Goal: Find specific page/section: Find specific page/section

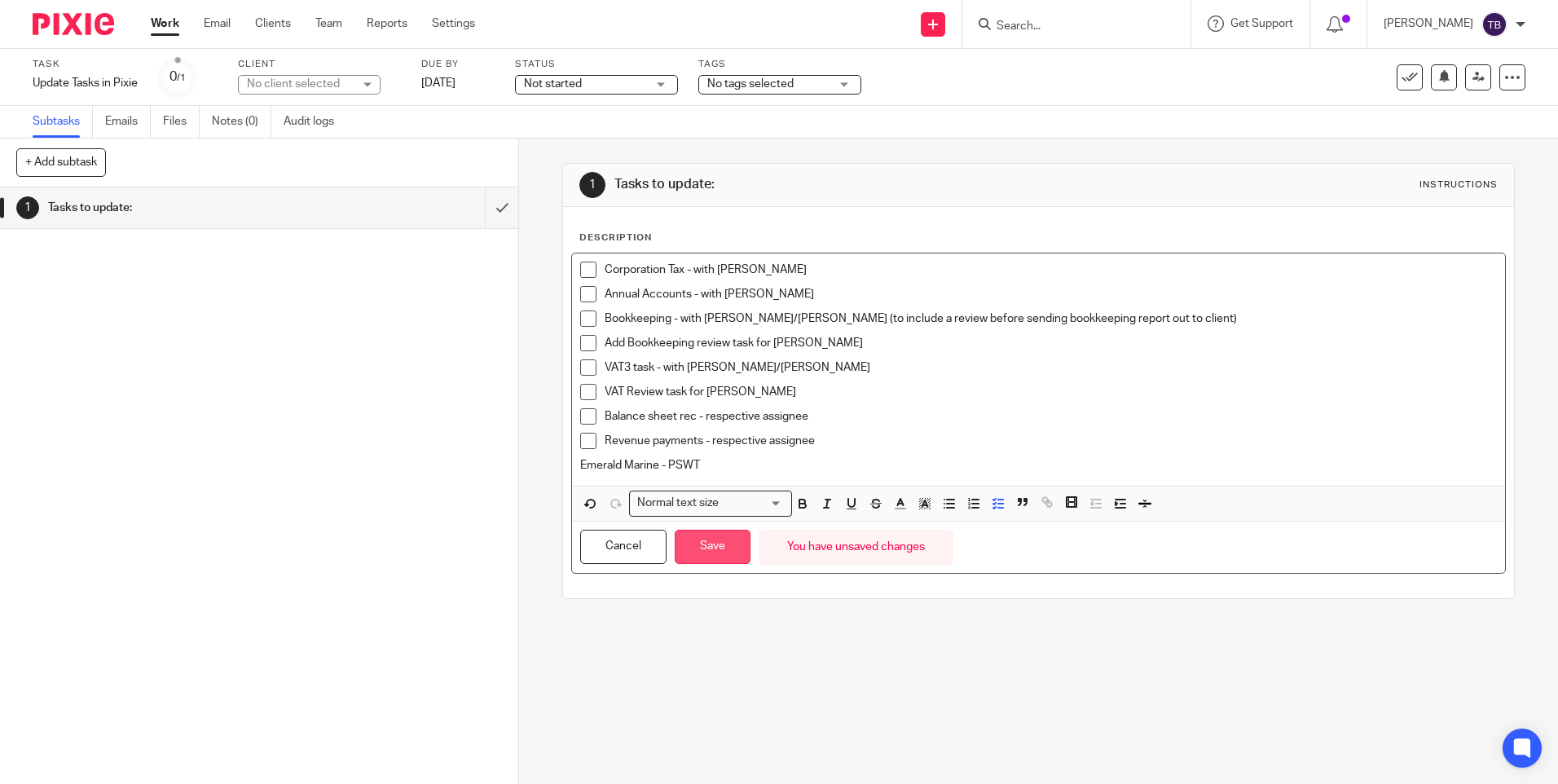
click at [689, 549] on button "Save" at bounding box center [713, 547] width 76 height 35
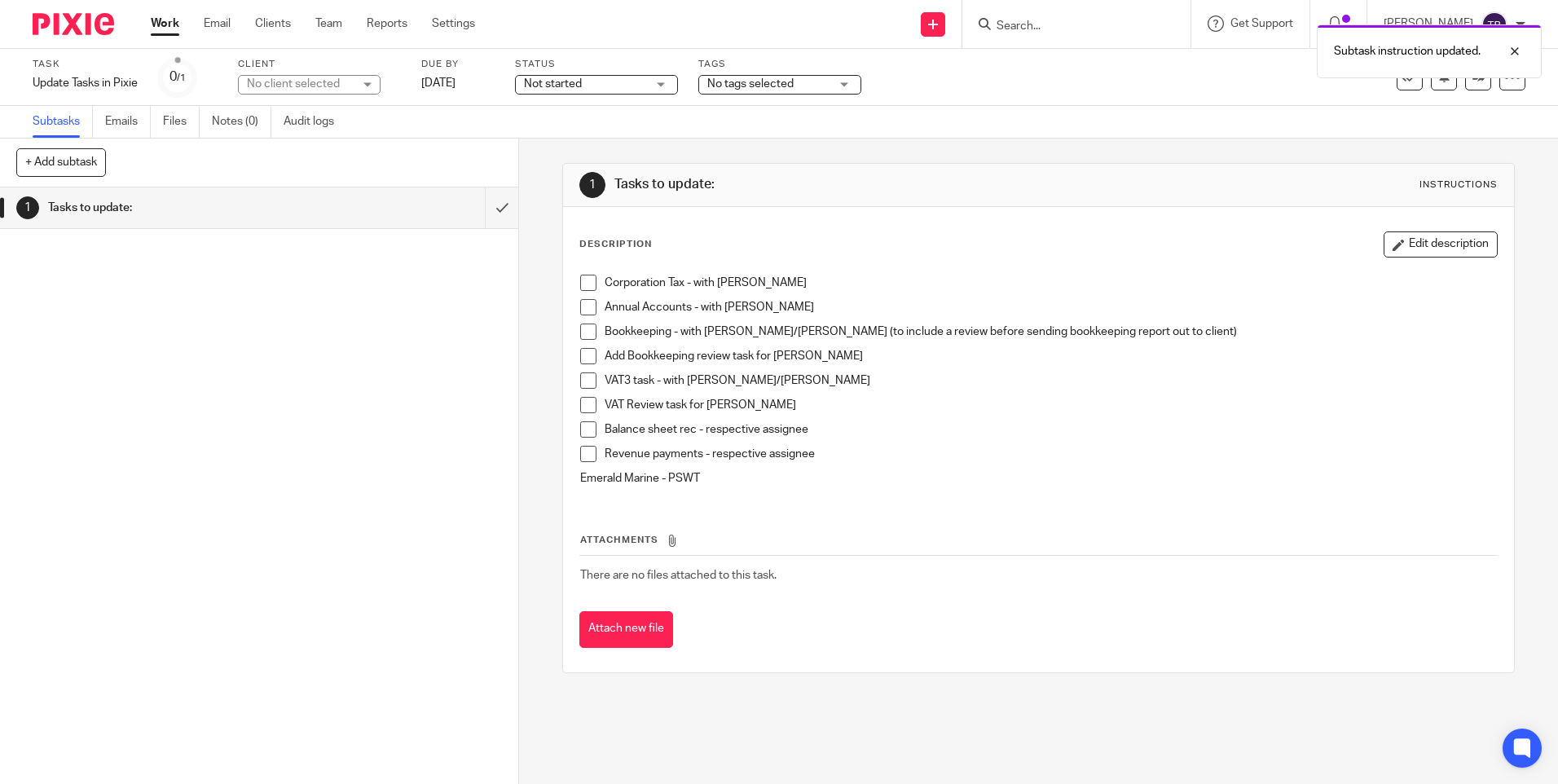
click at [1132, 22] on div "Subtask instruction updated." at bounding box center [1160, 48] width 763 height 62
click at [1065, 31] on div "Subtask instruction updated." at bounding box center [1160, 48] width 763 height 62
click at [1049, 22] on div "Subtask instruction updated." at bounding box center [1160, 48] width 763 height 62
drag, startPoint x: 1514, startPoint y: 49, endPoint x: 1267, endPoint y: 4, distance: 251.1
click at [1514, 48] on div at bounding box center [1503, 51] width 44 height 20
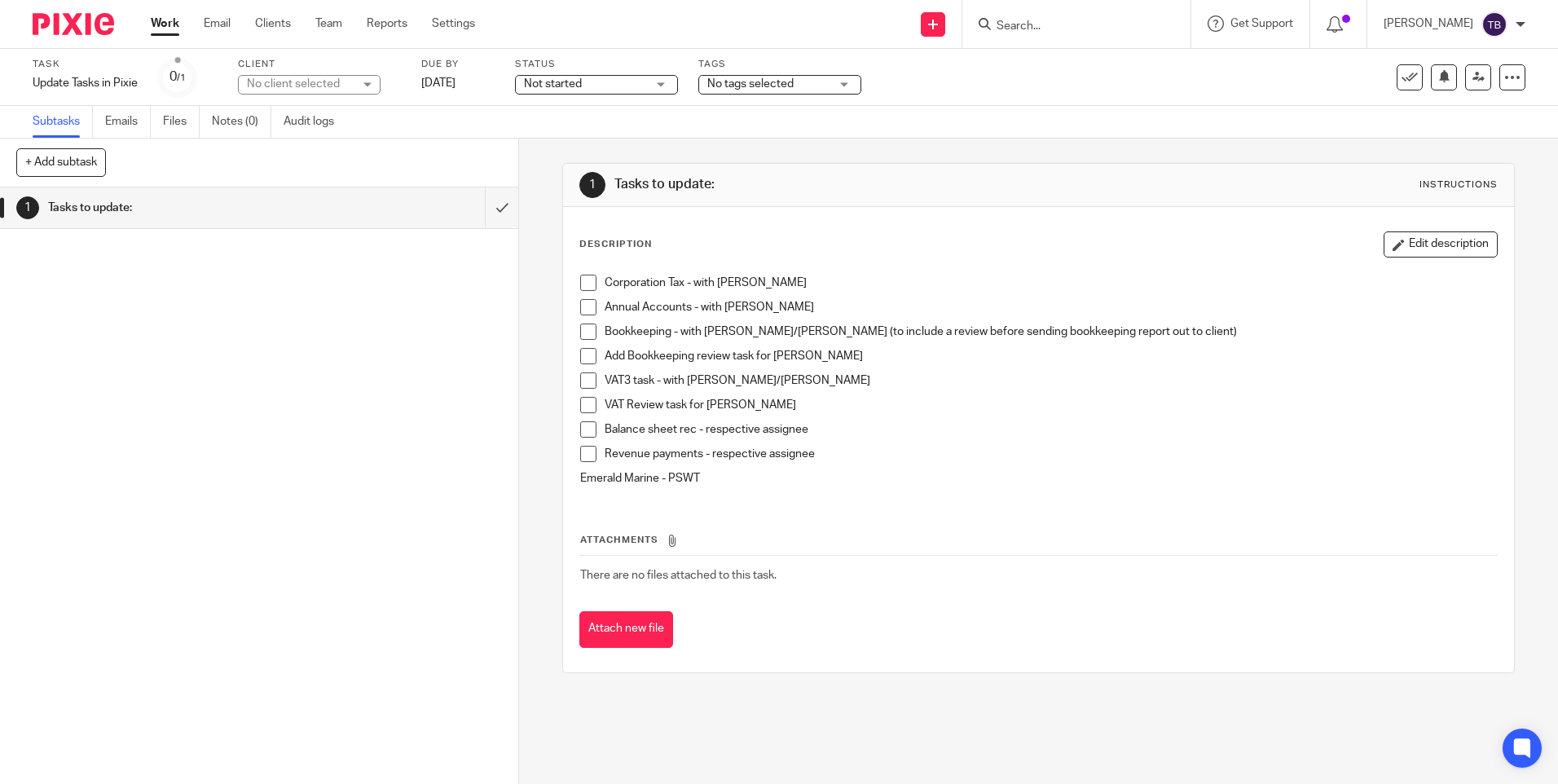
click at [1066, 26] on input "Search" at bounding box center [1067, 27] width 146 height 15
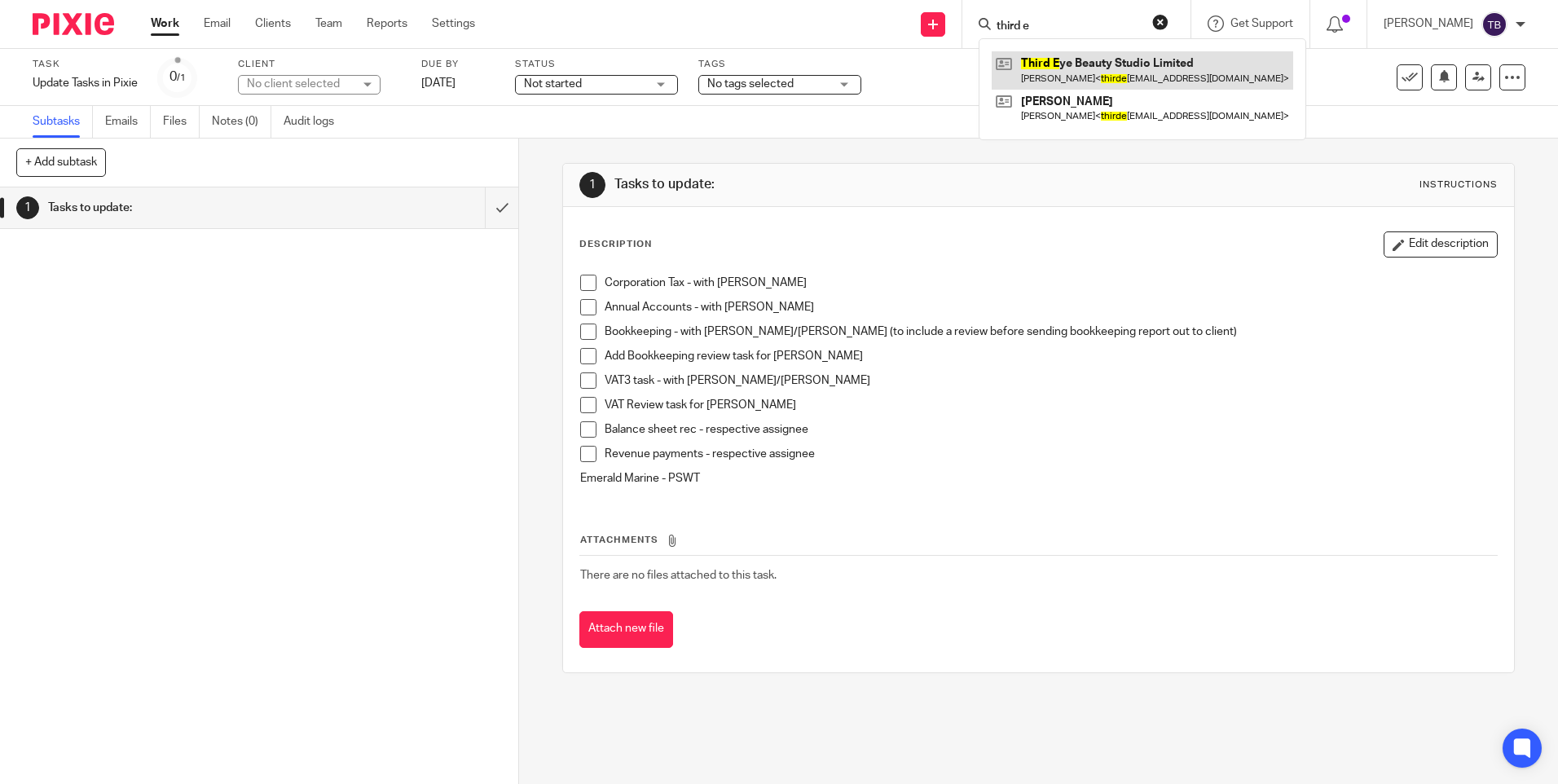
type input "third e"
click at [1098, 61] on link at bounding box center [1143, 69] width 301 height 37
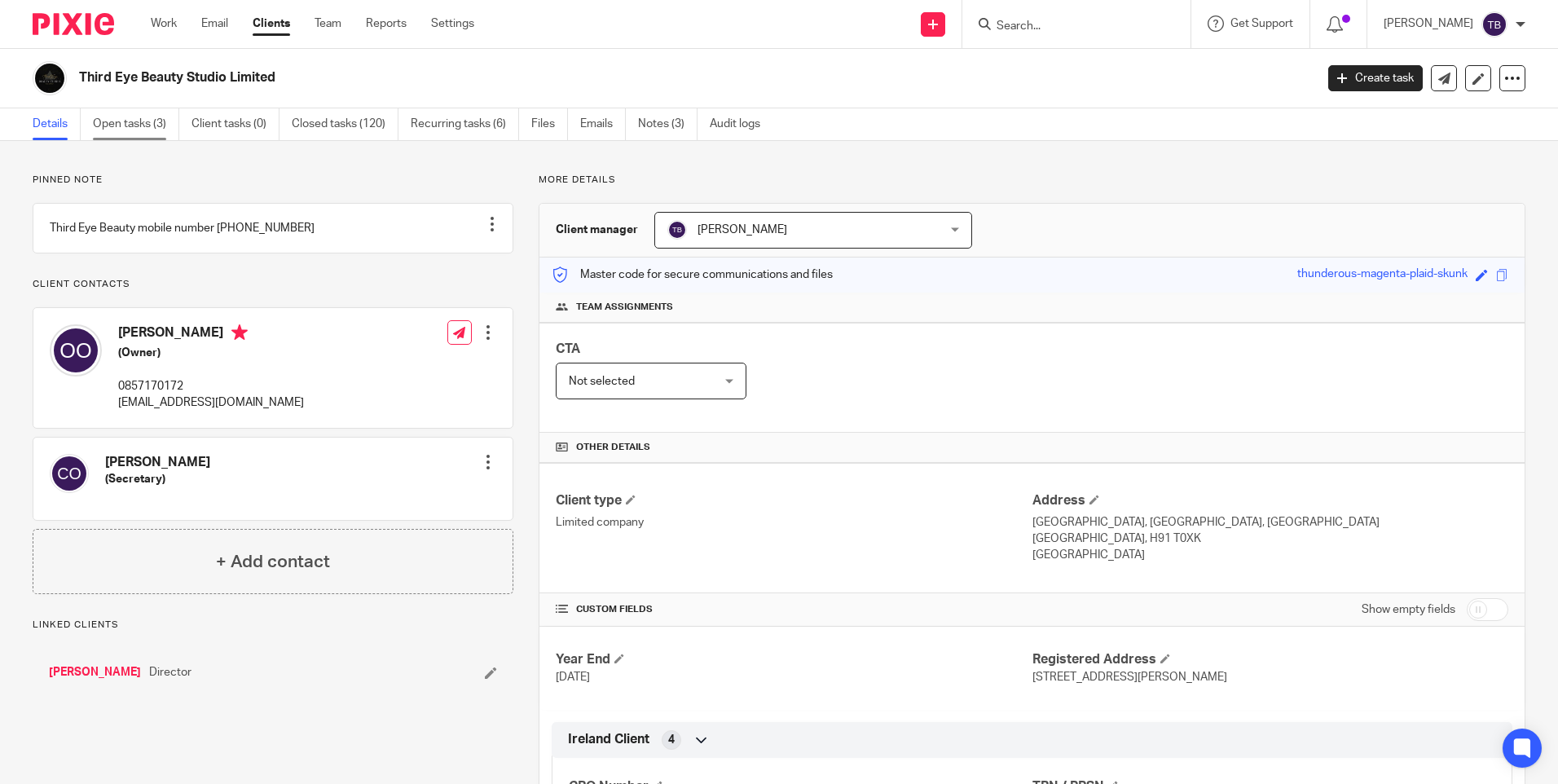
click at [146, 118] on link "Open tasks (3)" at bounding box center [136, 124] width 87 height 32
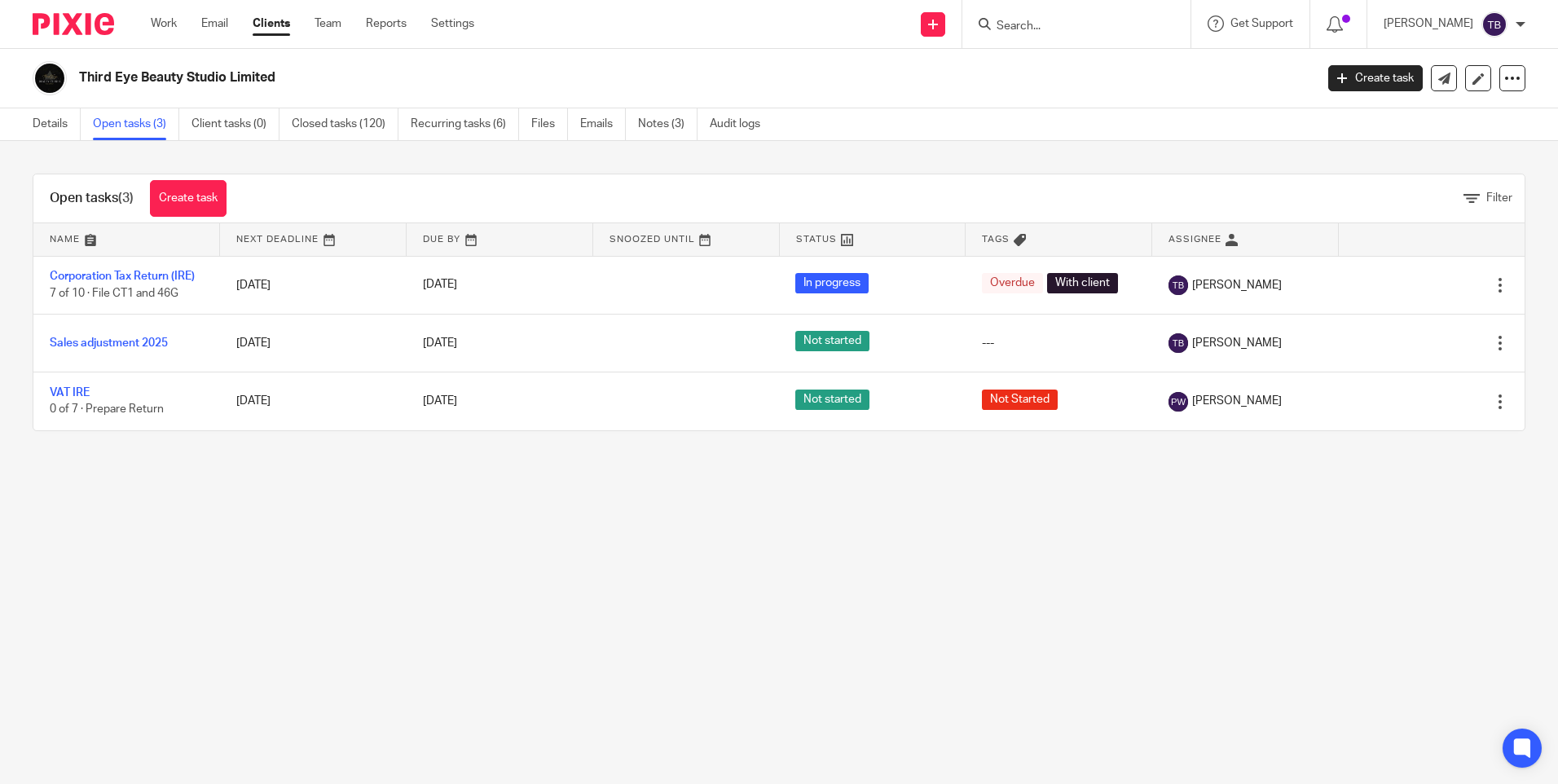
click at [1027, 29] on input "Search" at bounding box center [1067, 27] width 146 height 15
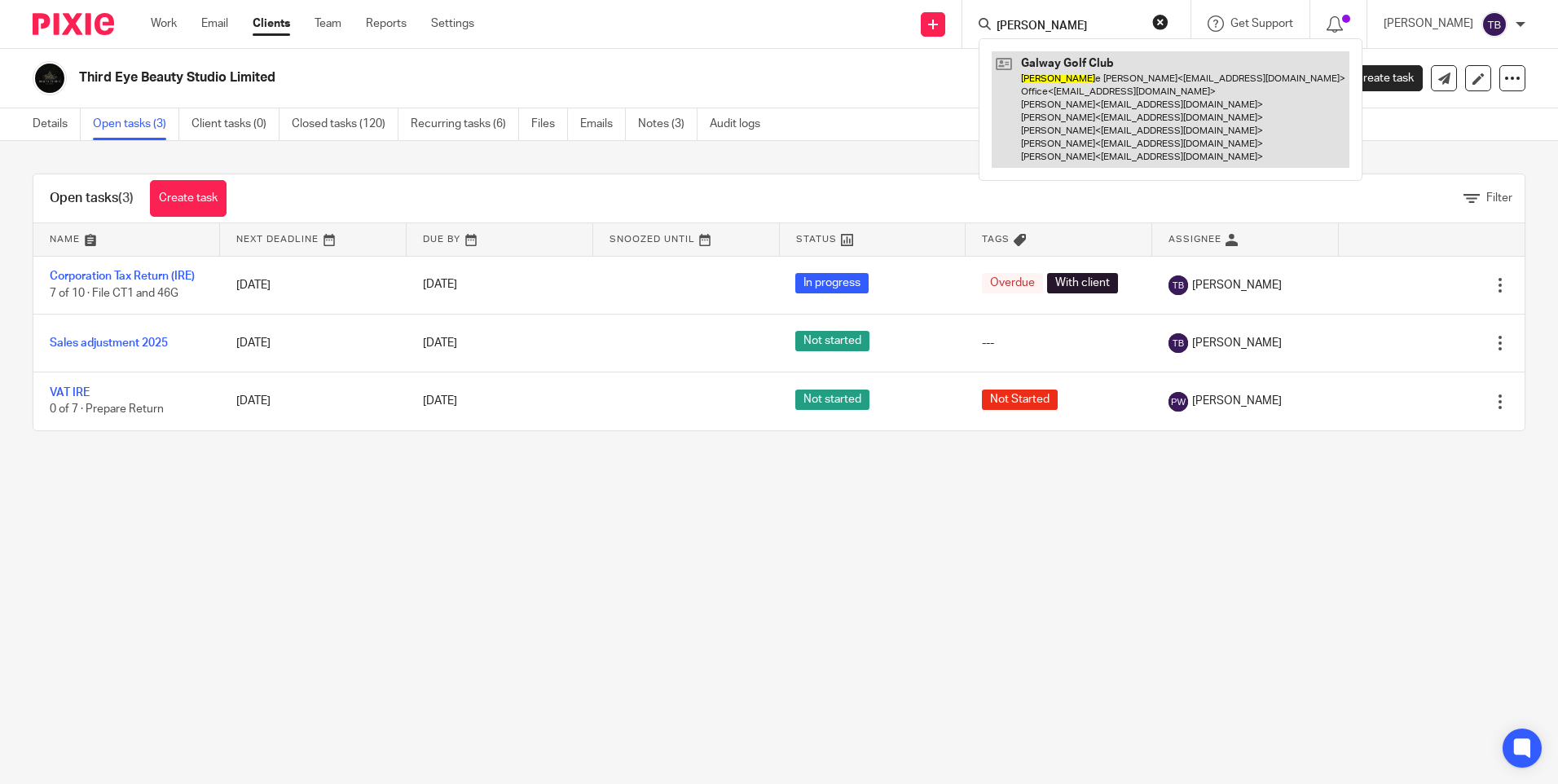
type input "elain"
click at [1099, 78] on link at bounding box center [1170, 109] width 357 height 117
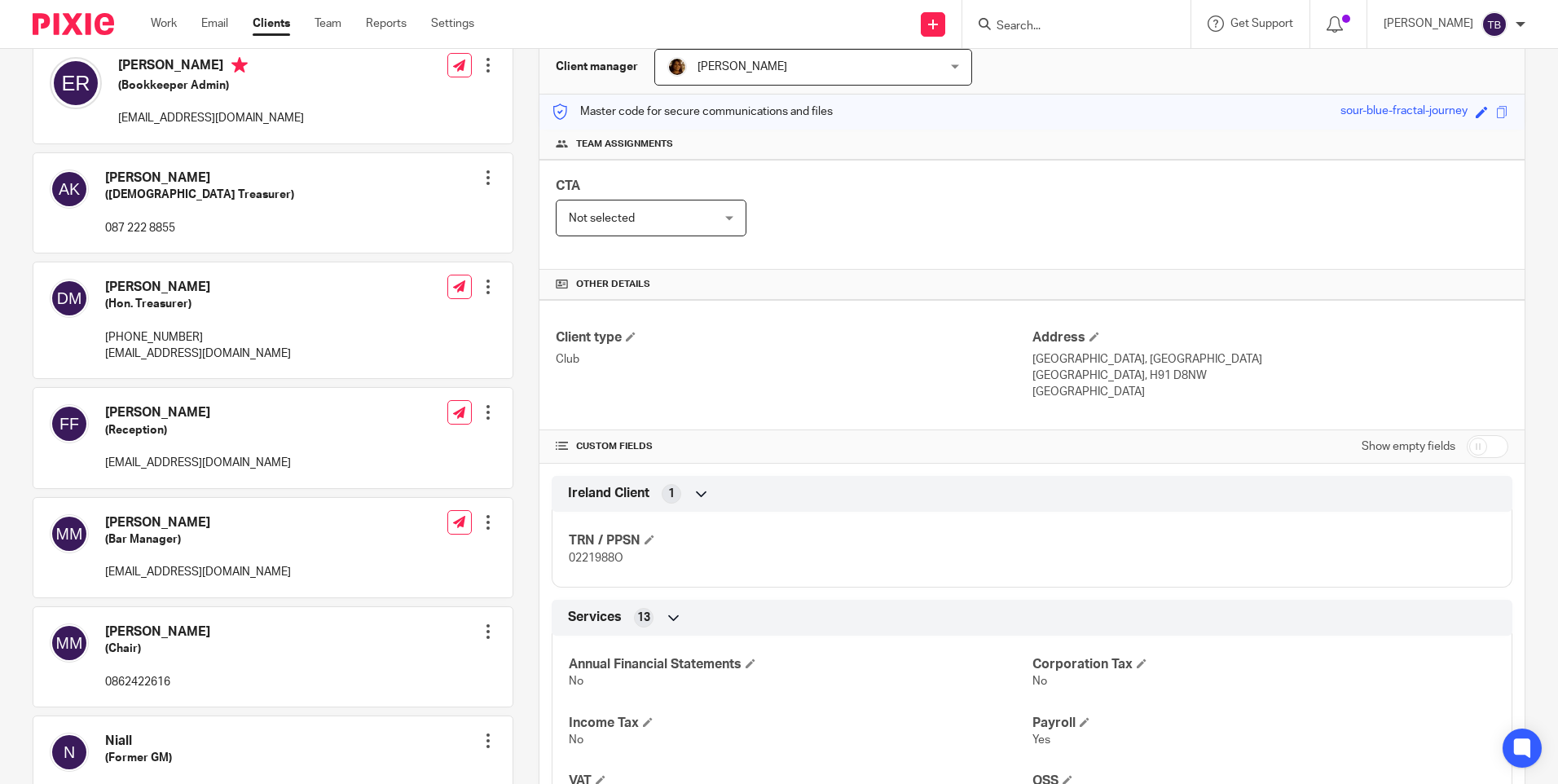
scroll to position [81, 0]
